Goal: Find specific page/section: Find specific page/section

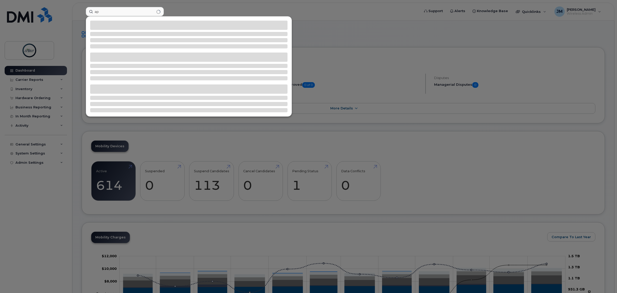
type input "a"
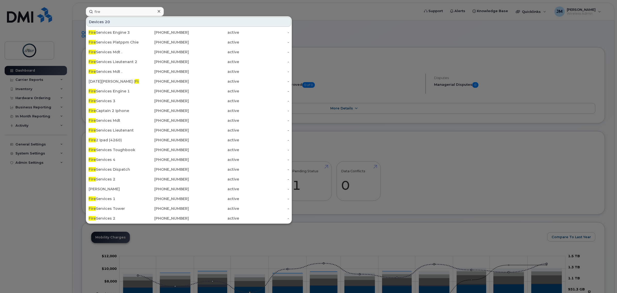
type input "fire"
click at [117, 200] on div "Fire Services 1" at bounding box center [114, 198] width 50 height 5
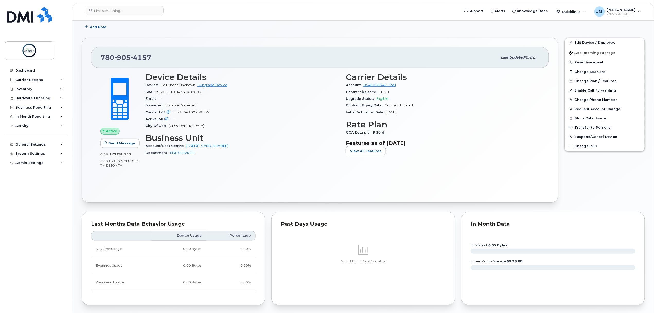
scroll to position [68, 0]
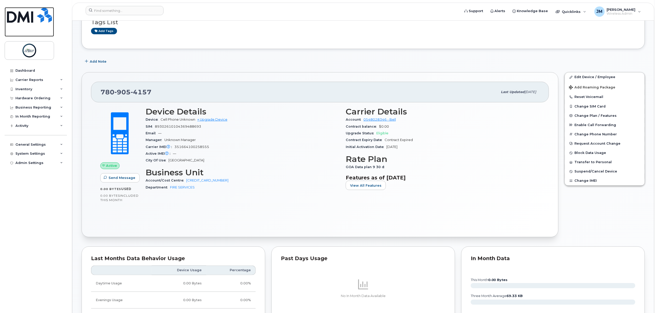
click at [25, 8] on img at bounding box center [29, 14] width 45 height 15
